Goal: Check status: Check status

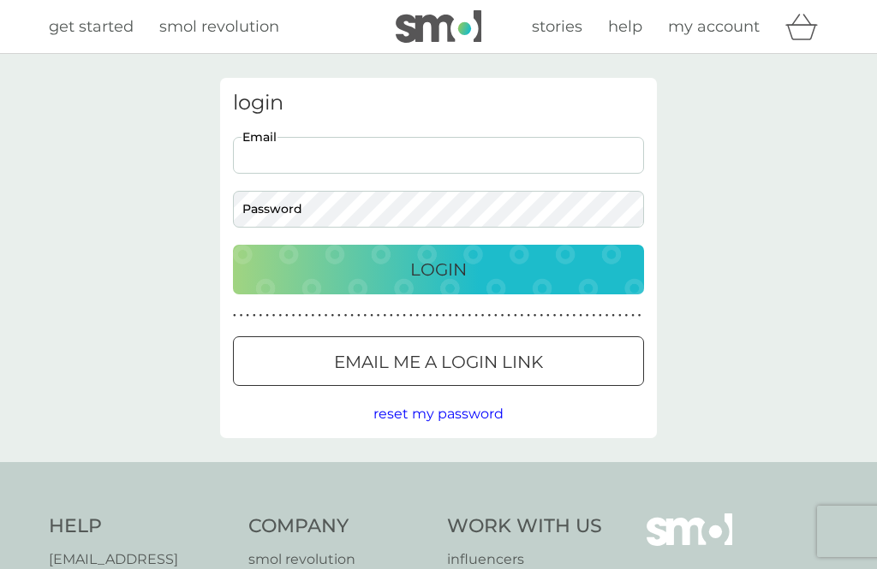
click at [290, 153] on input "Email" at bounding box center [438, 155] width 411 height 37
type input "[EMAIL_ADDRESS][DOMAIN_NAME]"
click at [438, 269] on button "Login" at bounding box center [438, 270] width 411 height 50
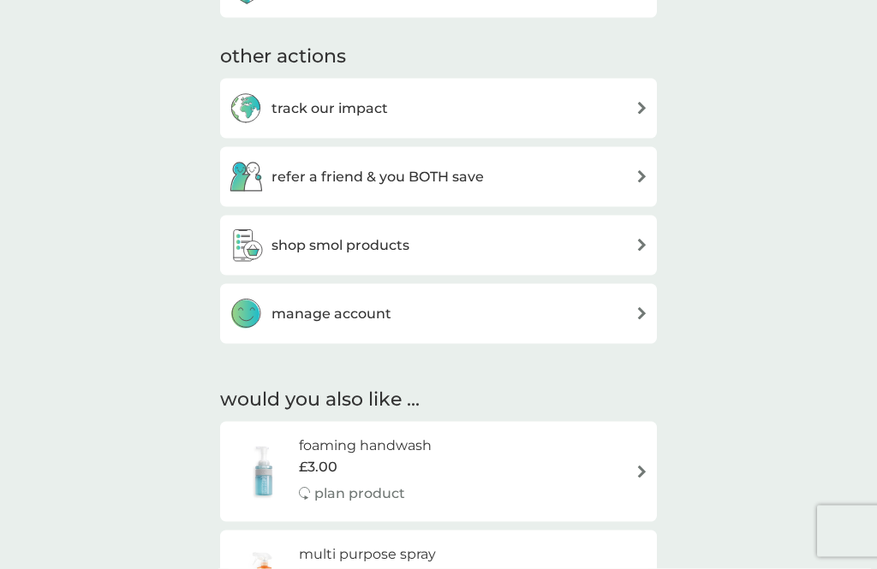
scroll to position [553, 0]
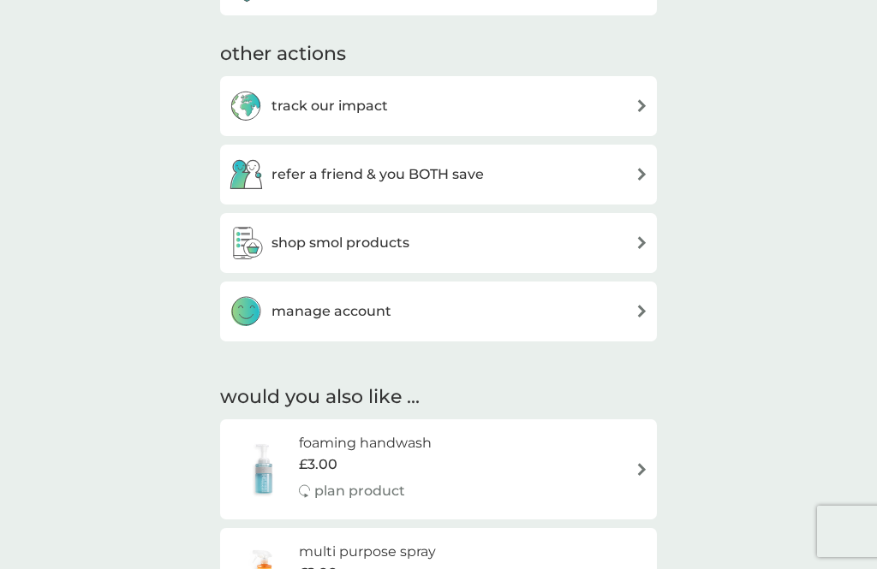
click at [646, 305] on img at bounding box center [641, 311] width 13 height 13
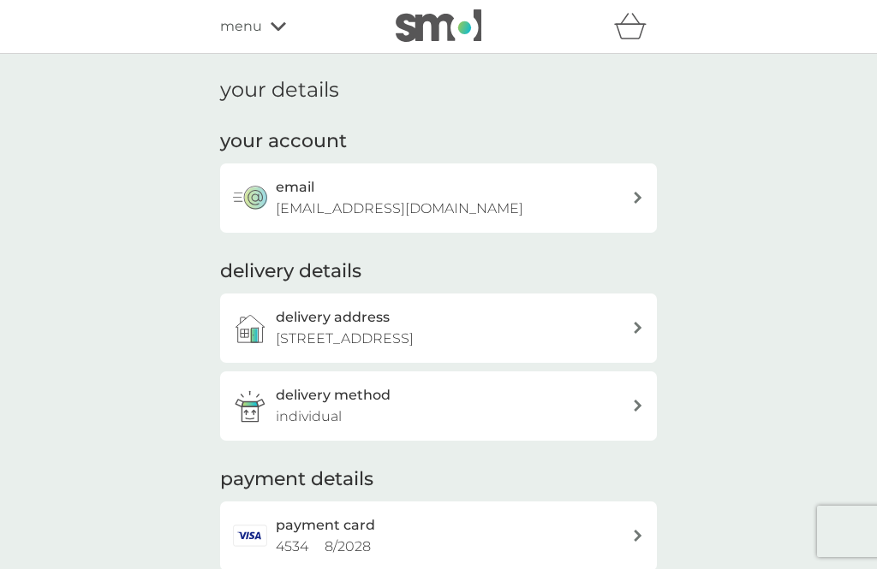
click at [287, 29] on div "menu" at bounding box center [293, 26] width 146 height 22
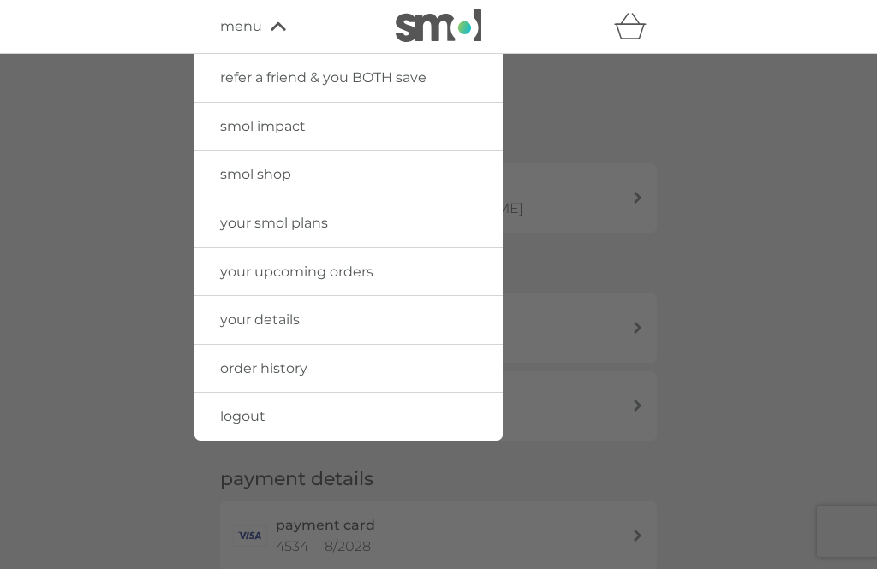
click at [366, 276] on span "your upcoming orders" at bounding box center [296, 272] width 153 height 16
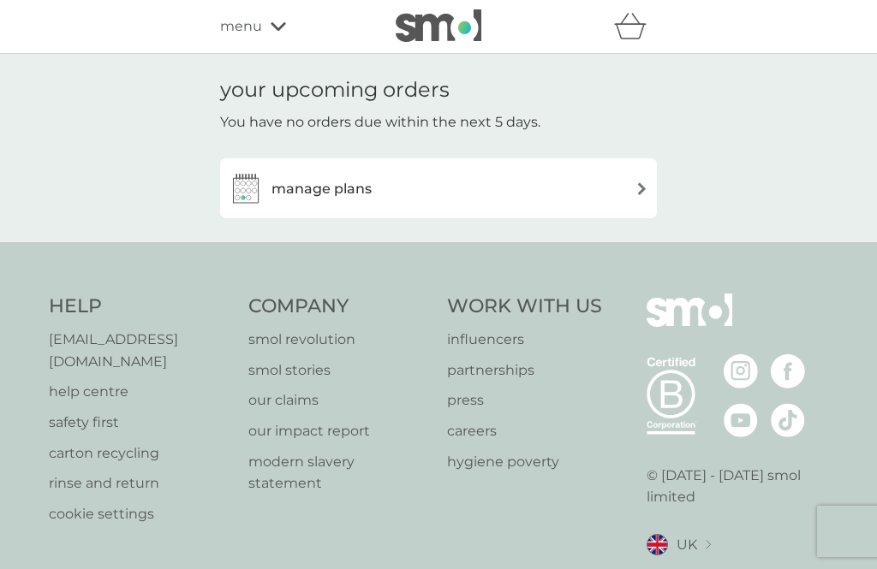
click at [641, 189] on img at bounding box center [641, 188] width 13 height 13
